Goal: Task Accomplishment & Management: Manage account settings

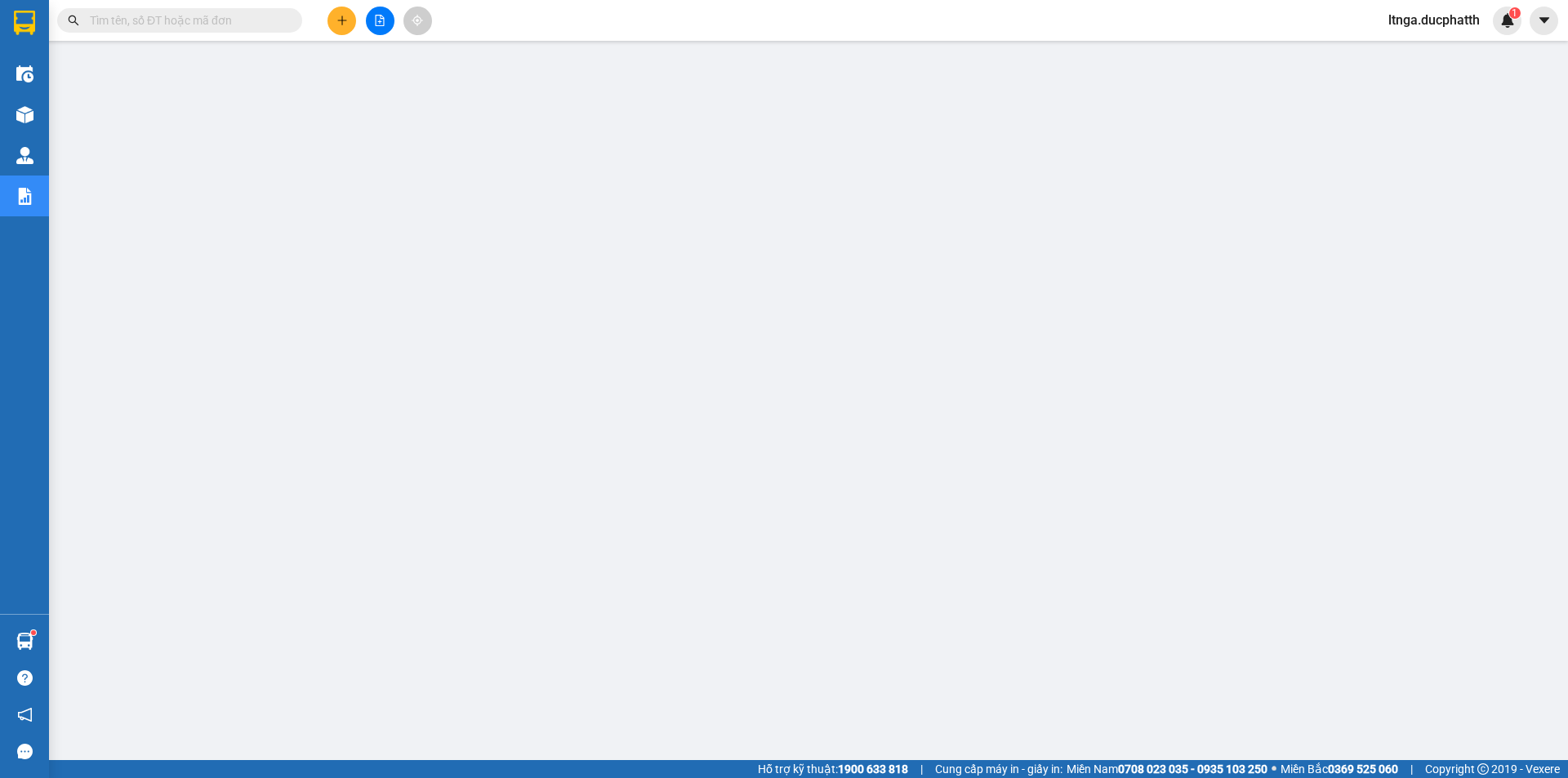
click at [184, 20] on input "text" at bounding box center [186, 21] width 193 height 18
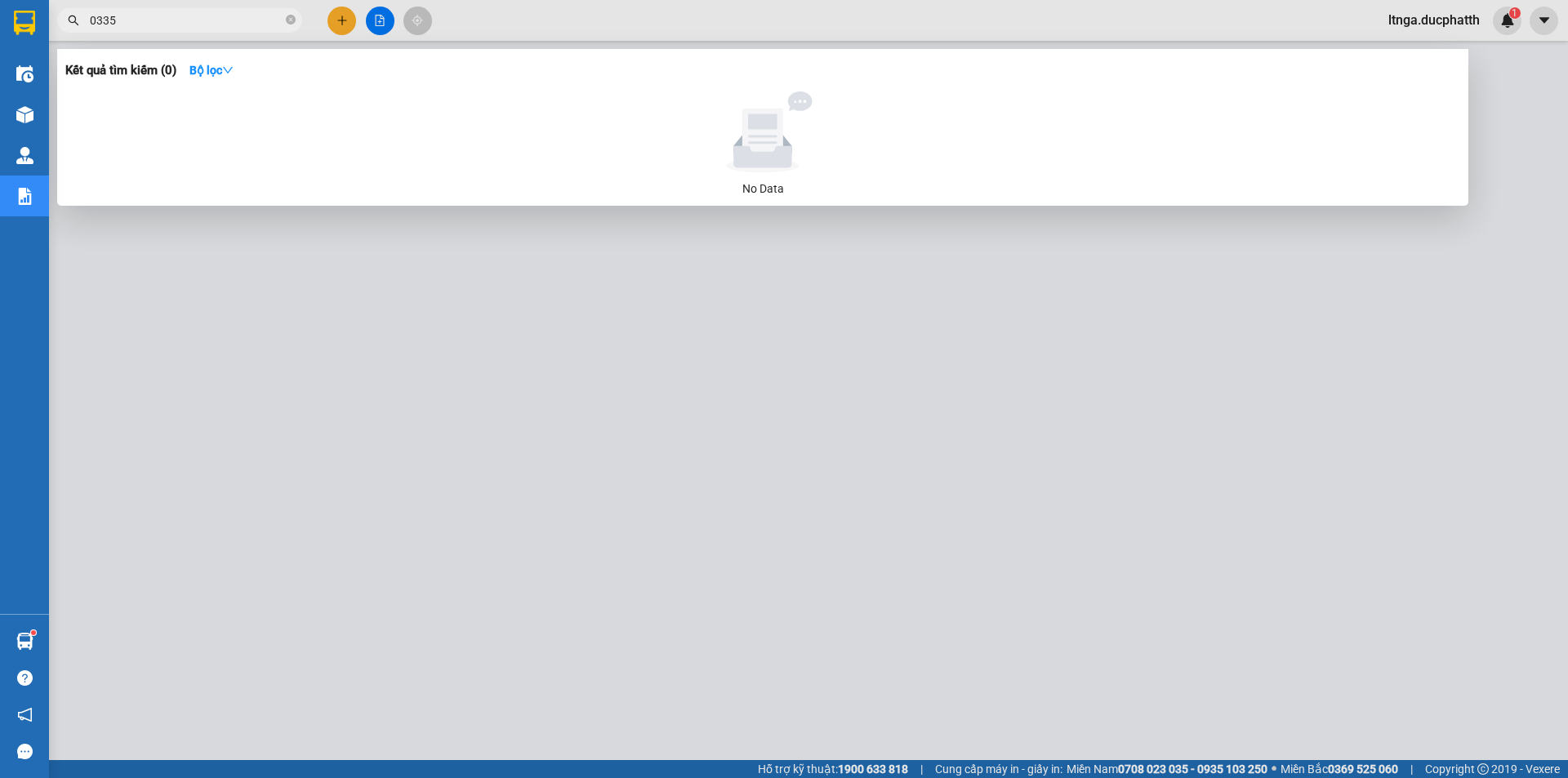
type input "0335"
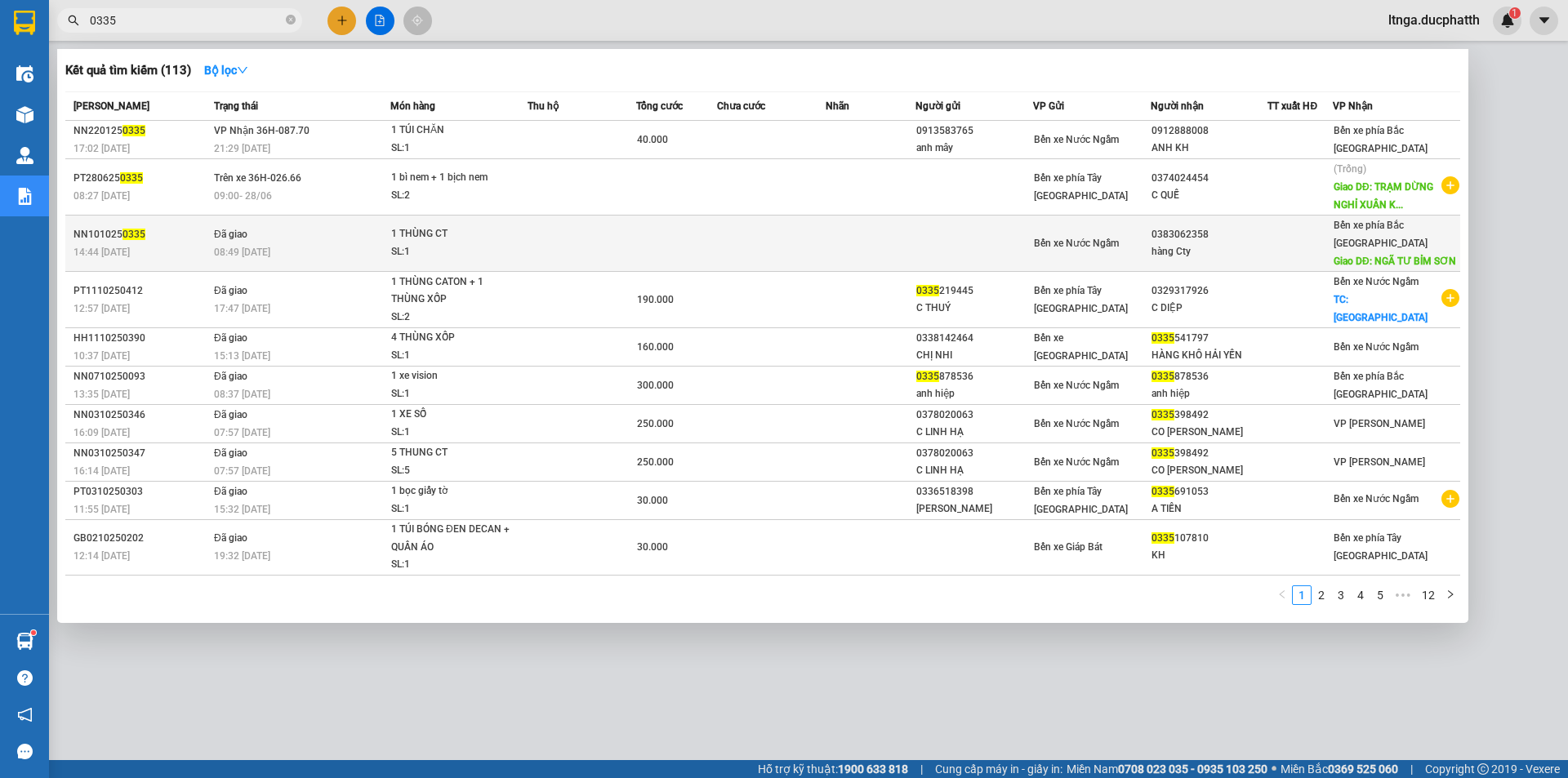
click at [314, 269] on td "Đã giao 08:49 [DATE]" at bounding box center [300, 244] width 181 height 57
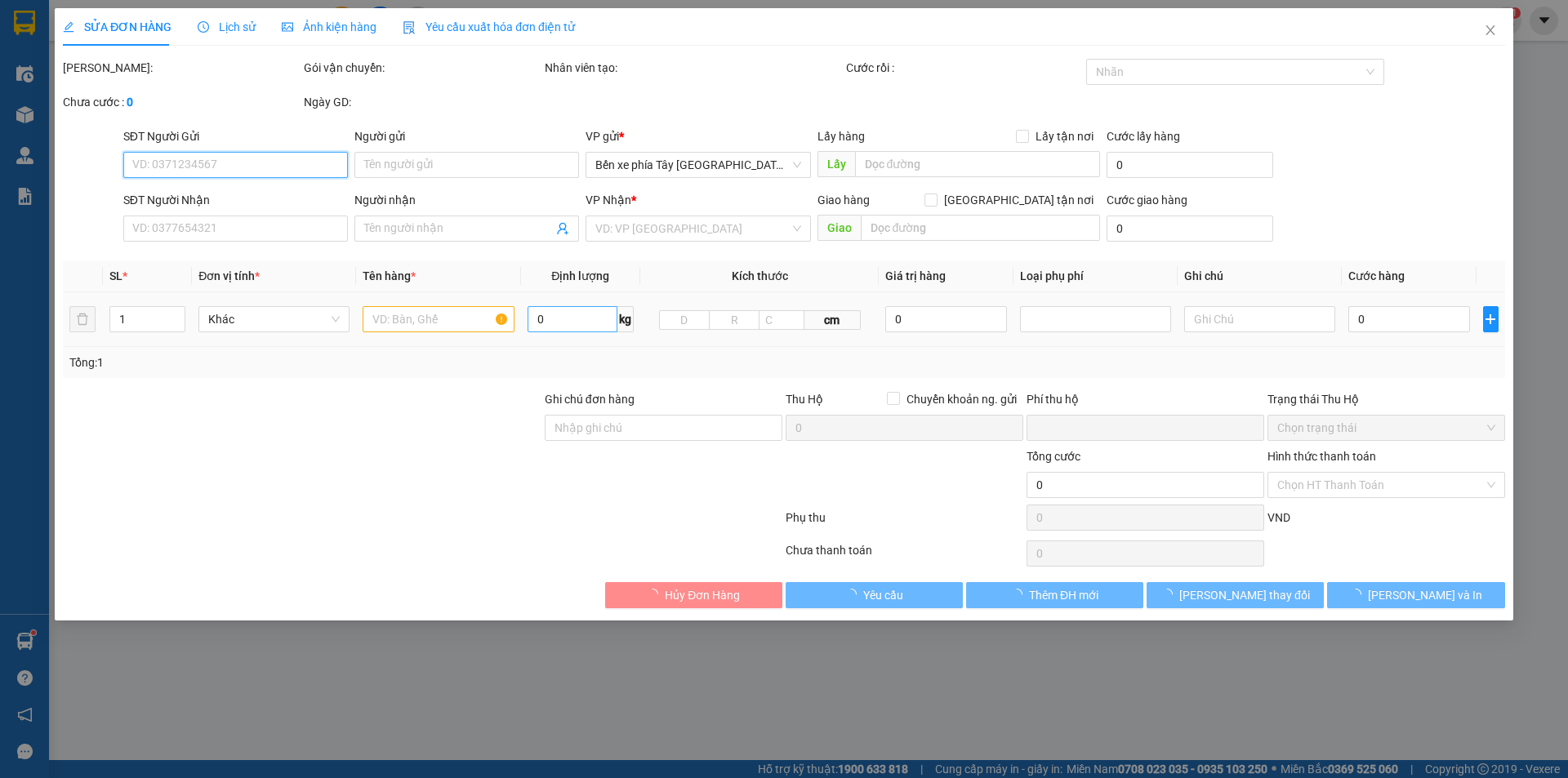
type input "0383062358"
type input "hàng Cty"
type input "NGÃ TƯ BỈM SƠN"
type input "0"
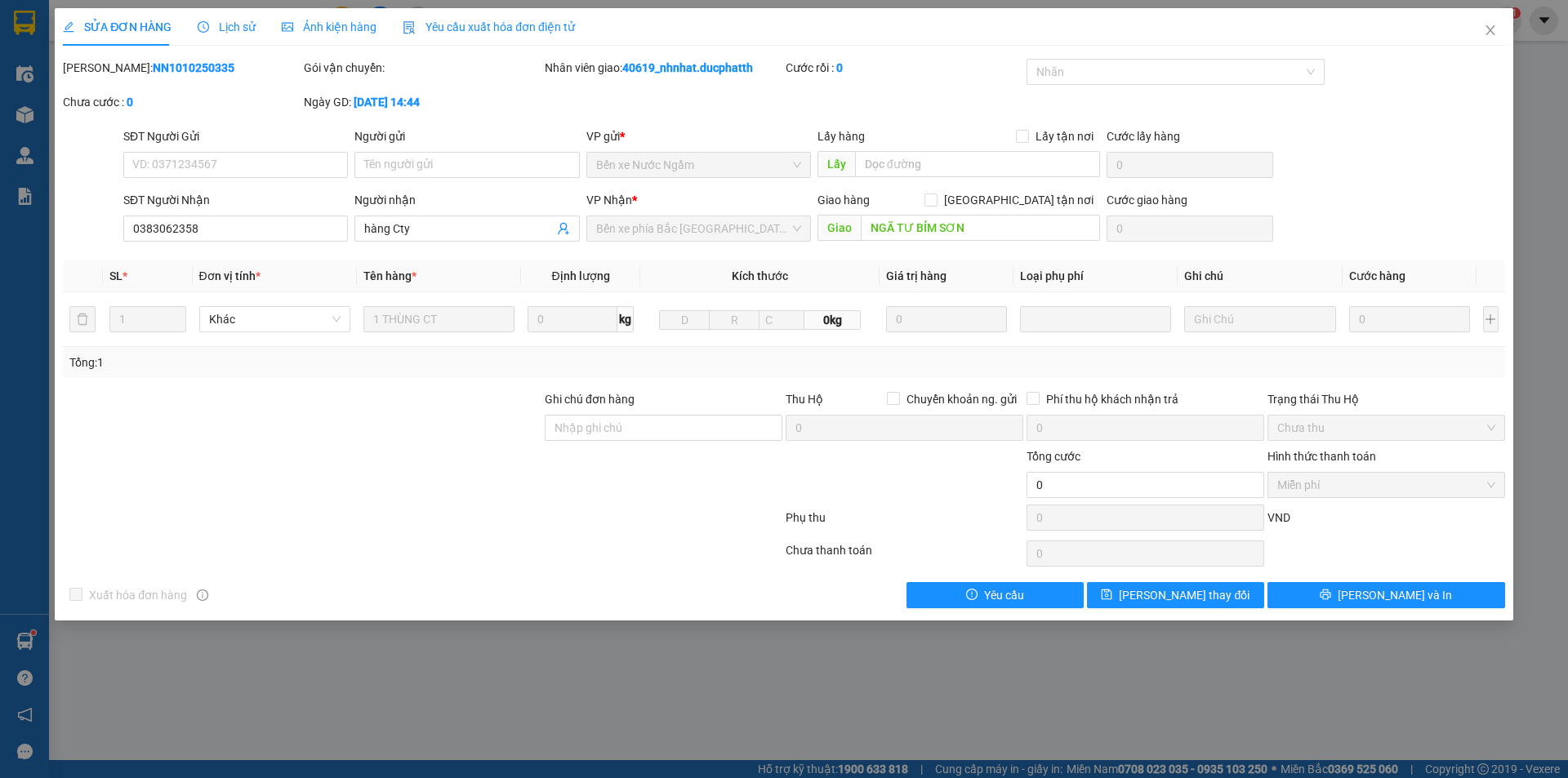
click at [235, 23] on span "Lịch sử" at bounding box center [227, 27] width 58 height 13
